Goal: Information Seeking & Learning: Learn about a topic

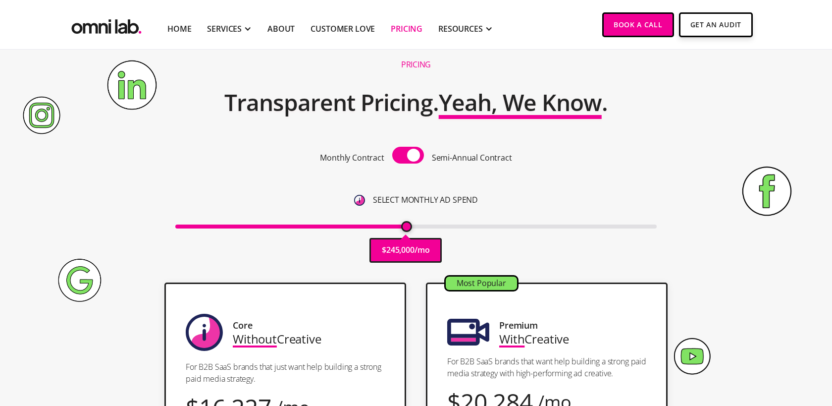
click at [405, 227] on input "range" at bounding box center [416, 226] width 482 height 4
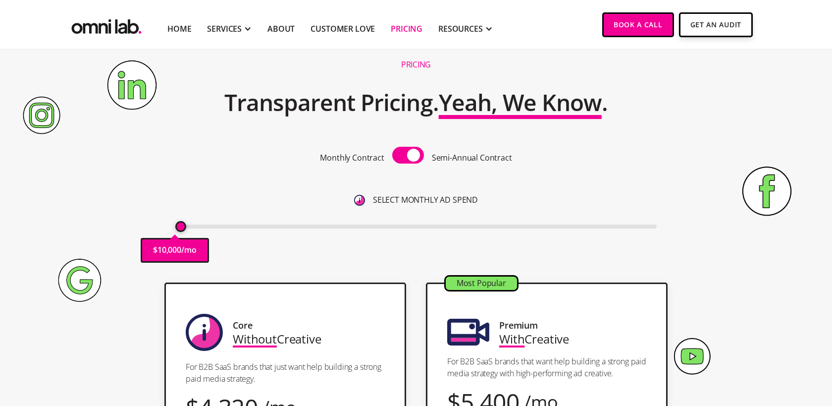
type input "10000"
drag, startPoint x: 403, startPoint y: 227, endPoint x: 160, endPoint y: 223, distance: 243.2
click at [163, 215] on div "Pricing Transparent Pricing. Yeah, We Know . Monthly Contract Semi-Annual Contr…" at bounding box center [416, 162] width 602 height 221
click at [214, 179] on div "Monthly Contract Semi-Annual Contract SELECT MONTHLY AD SPEND $ 10,000 /mo" at bounding box center [416, 190] width 482 height 86
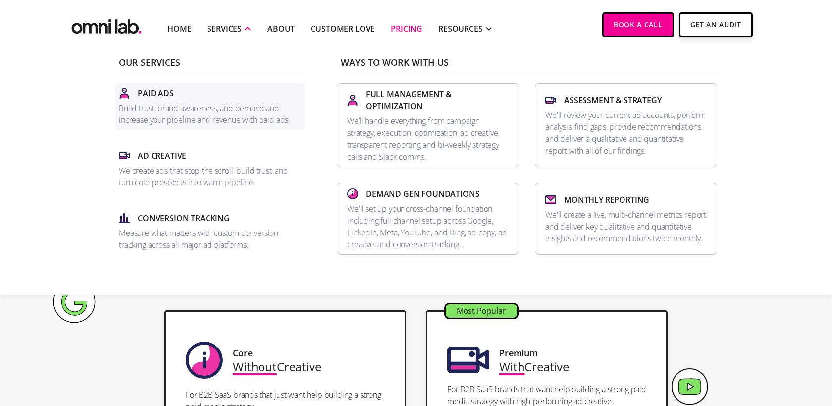
click at [196, 96] on div "Paid Ads" at bounding box center [210, 93] width 182 height 12
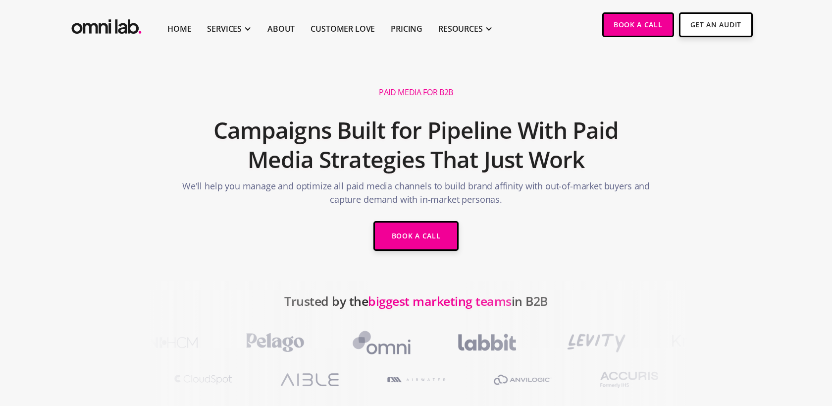
click at [120, 25] on img "home" at bounding box center [106, 24] width 74 height 24
